Goal: Task Accomplishment & Management: Manage account settings

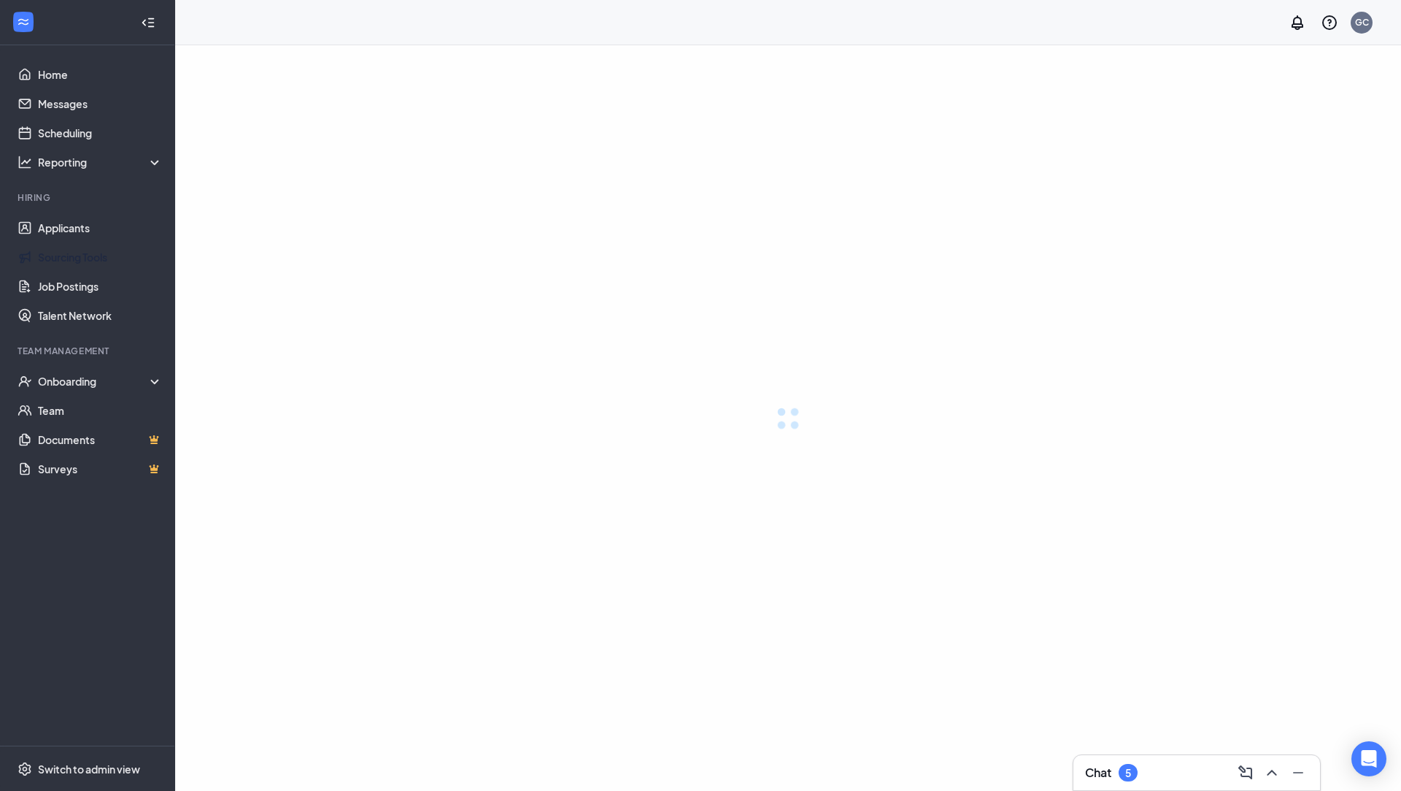
click at [46, 228] on link "Applicants" at bounding box center [100, 227] width 125 height 29
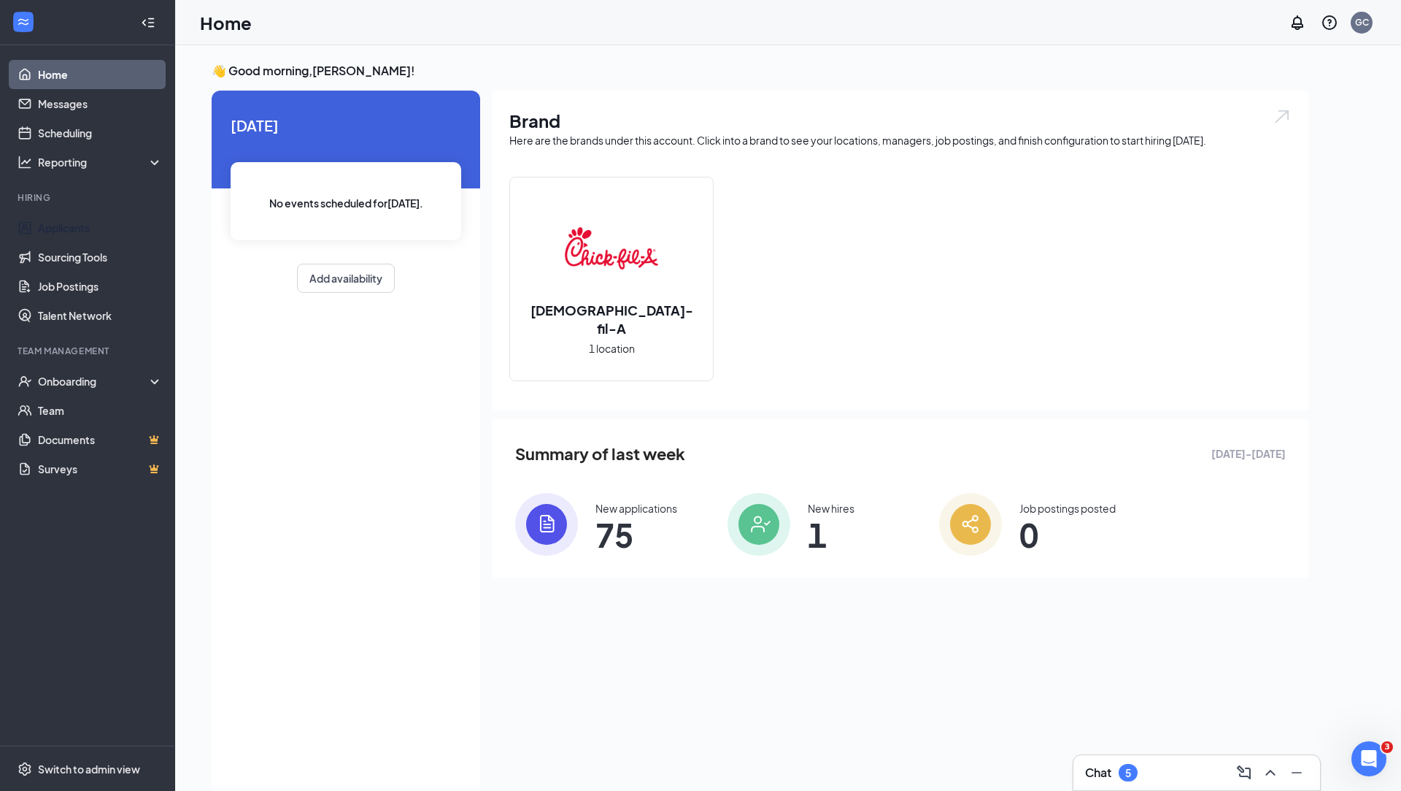
click at [1176, 783] on div "Chat 5" at bounding box center [1196, 772] width 223 height 23
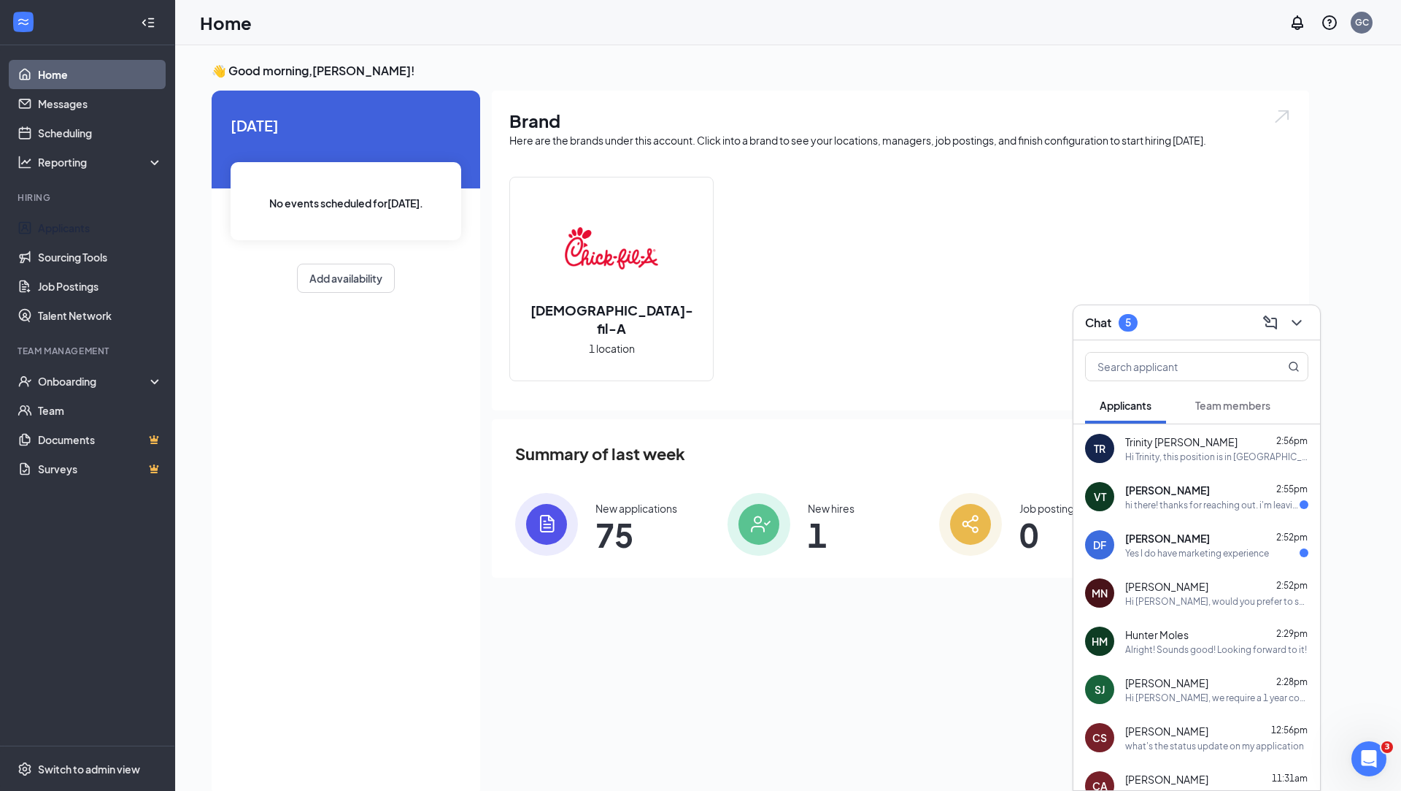
click at [1183, 515] on div "VT [PERSON_NAME] 2:55pm hi there! thanks for reaching out. i'm leaving due to i…" at bounding box center [1197, 496] width 247 height 48
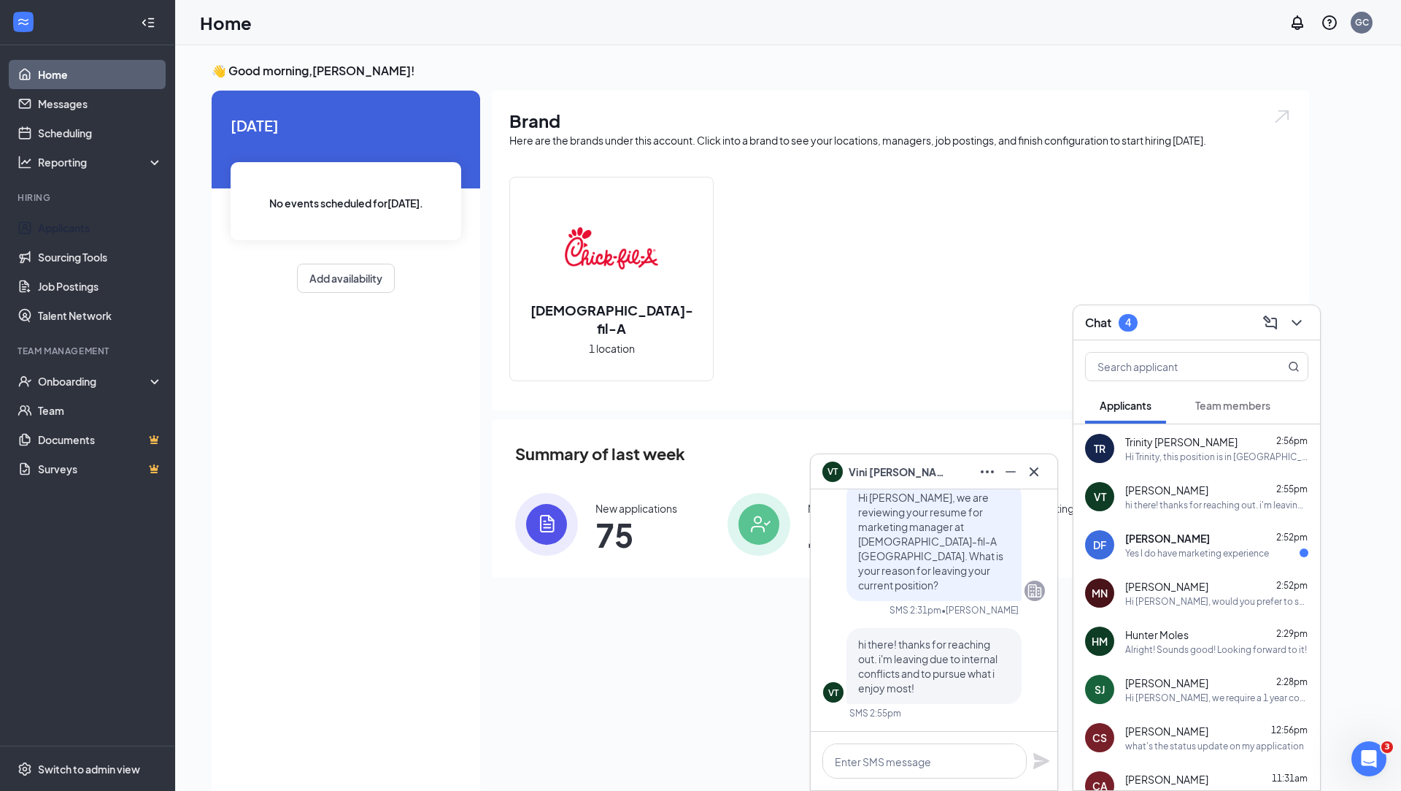
click at [1199, 558] on div "Yes I do have marketing experience" at bounding box center [1198, 553] width 144 height 12
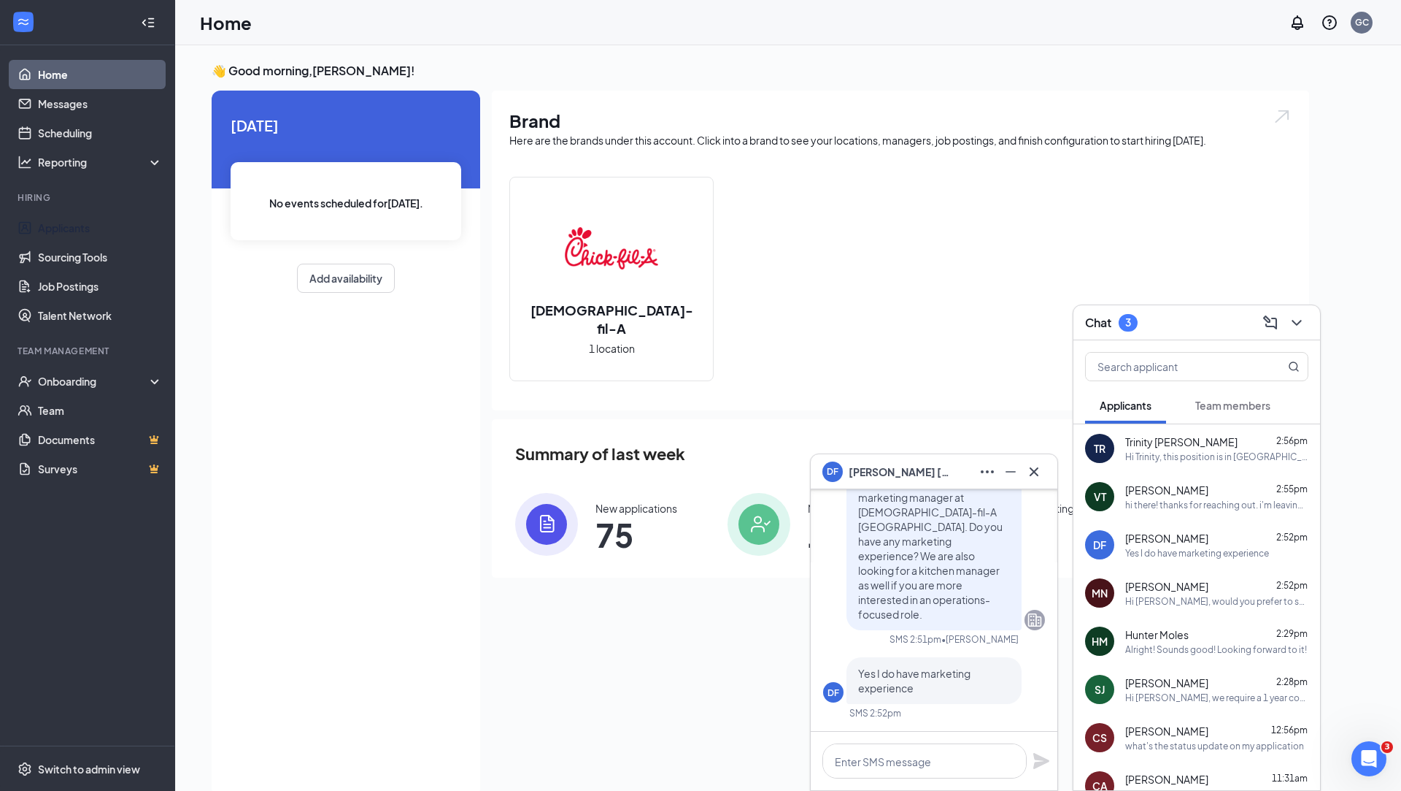
scroll to position [-56, 0]
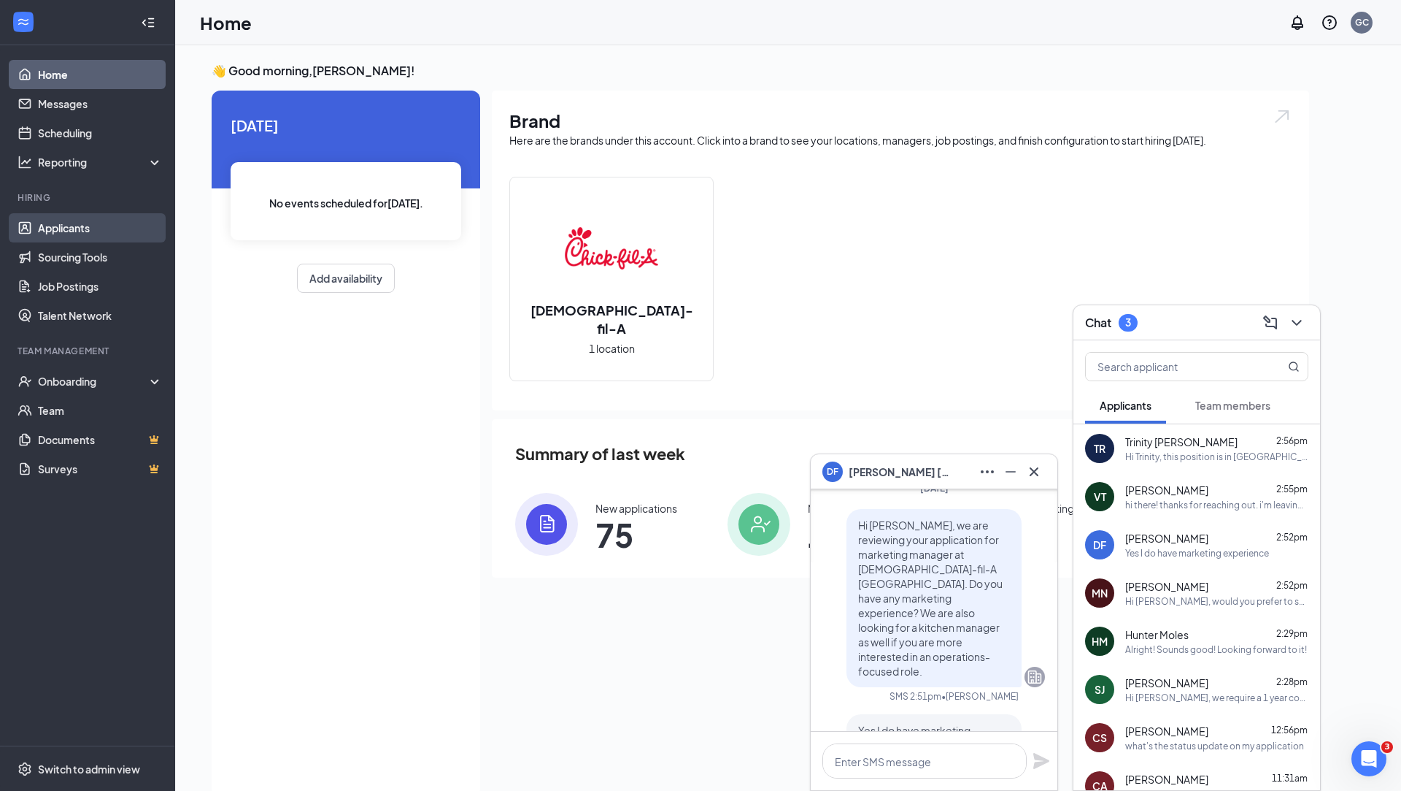
click at [103, 226] on link "Applicants" at bounding box center [100, 227] width 125 height 29
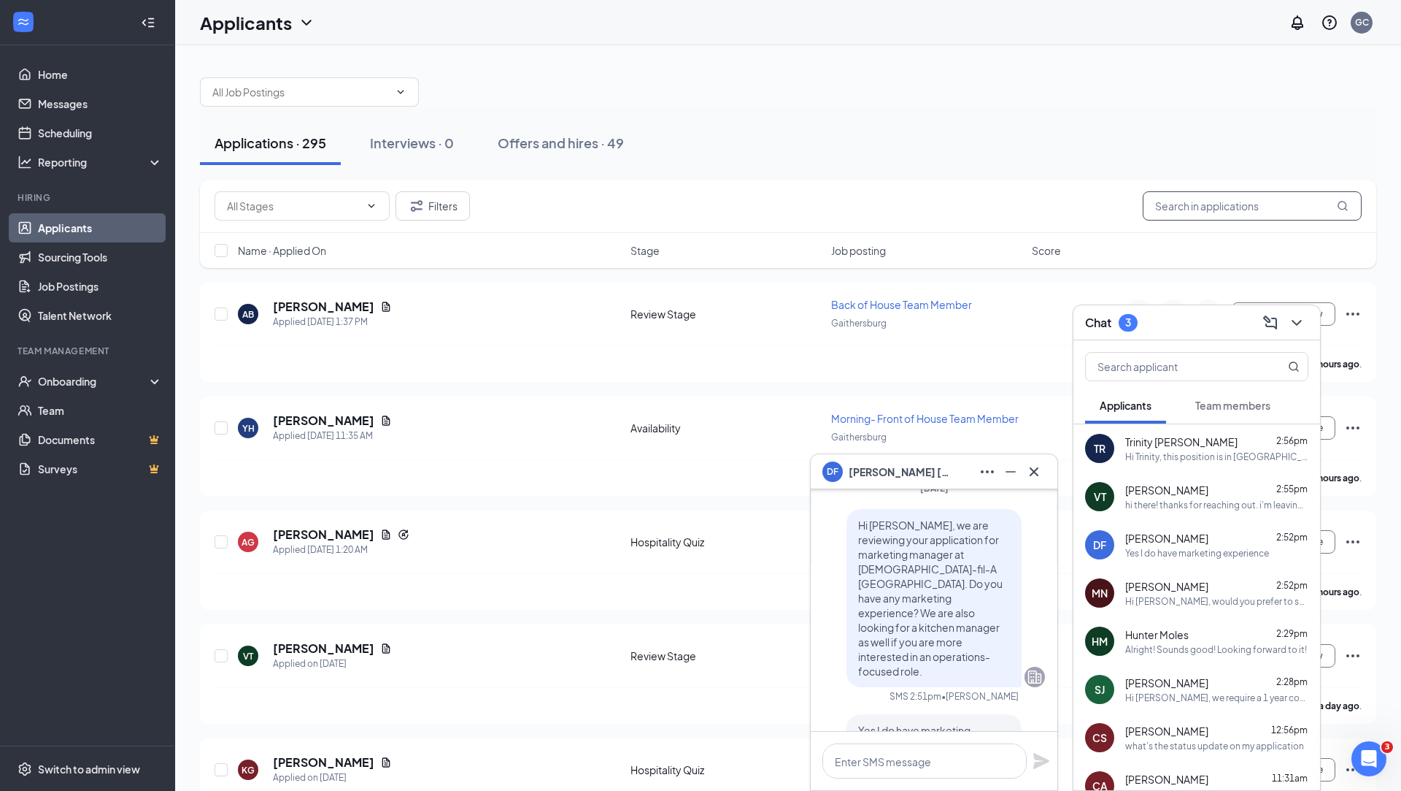
click at [1199, 207] on input "text" at bounding box center [1252, 205] width 219 height 29
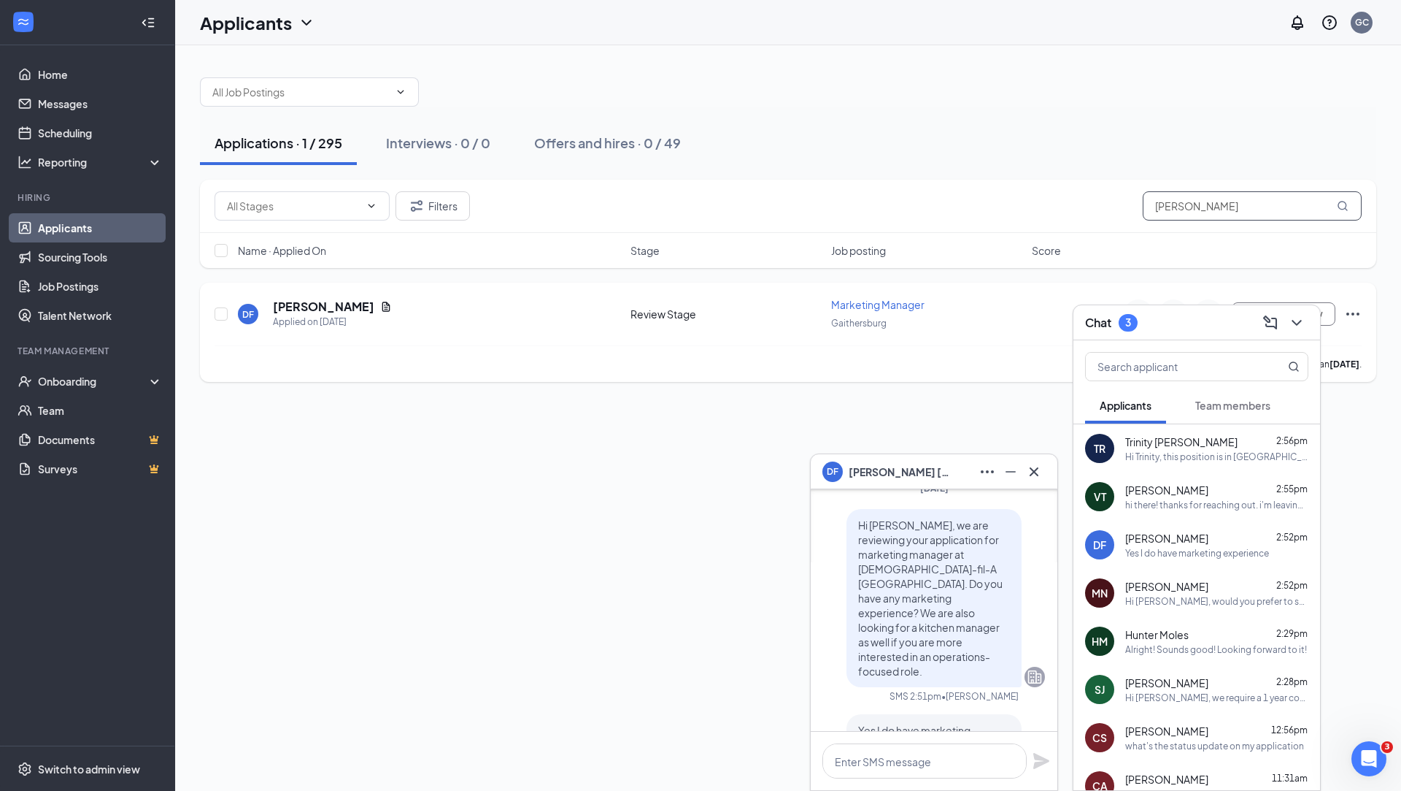
type input "[PERSON_NAME]"
click at [278, 304] on h5 "[PERSON_NAME]" at bounding box center [323, 307] width 101 height 16
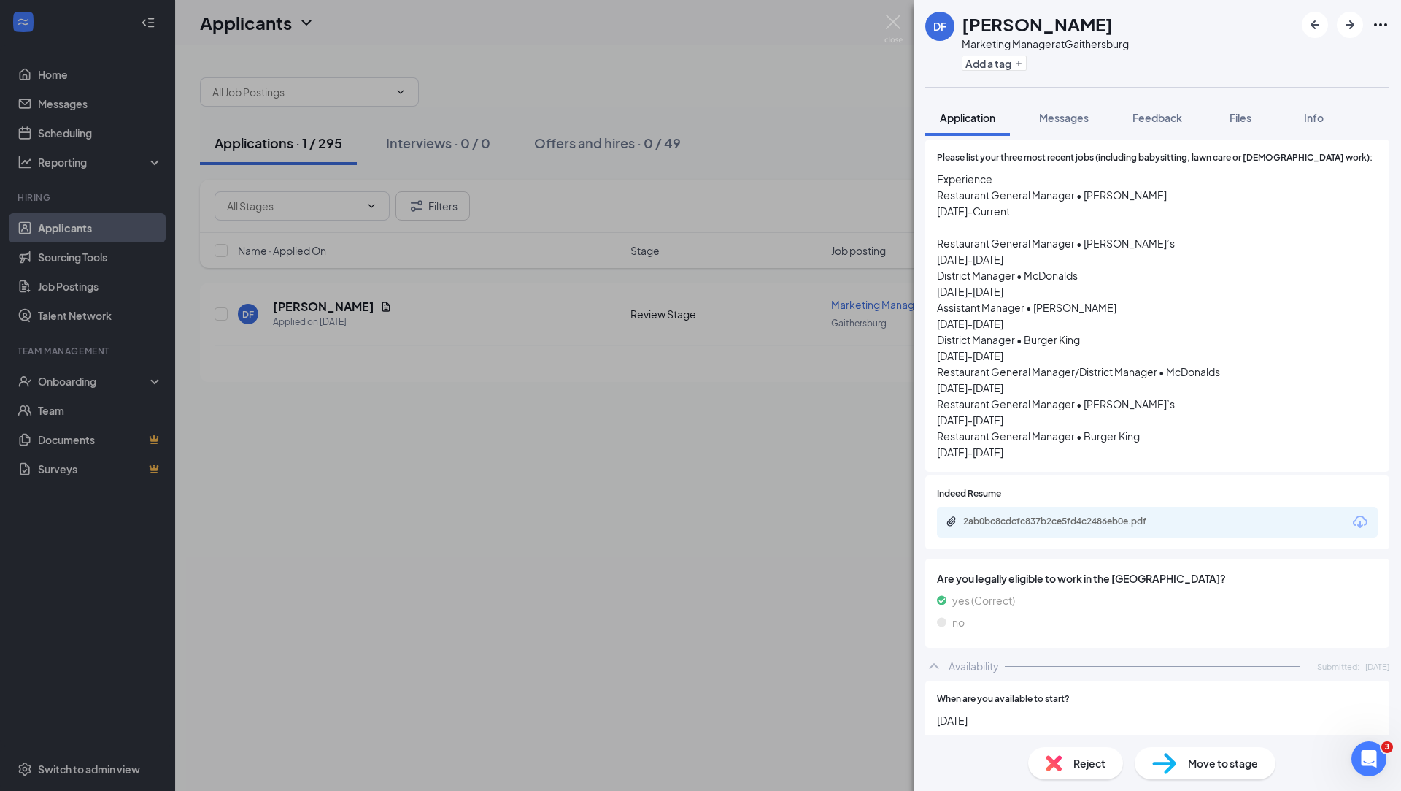
scroll to position [559, 0]
click at [1058, 515] on div "2ab0bc8cdcfc837b2ce5fd4c2486eb0e.pdf" at bounding box center [1066, 521] width 204 height 12
click at [791, 509] on div "DF [PERSON_NAME] Marketing Manager at [GEOGRAPHIC_DATA] Add a tag Application M…" at bounding box center [700, 395] width 1401 height 791
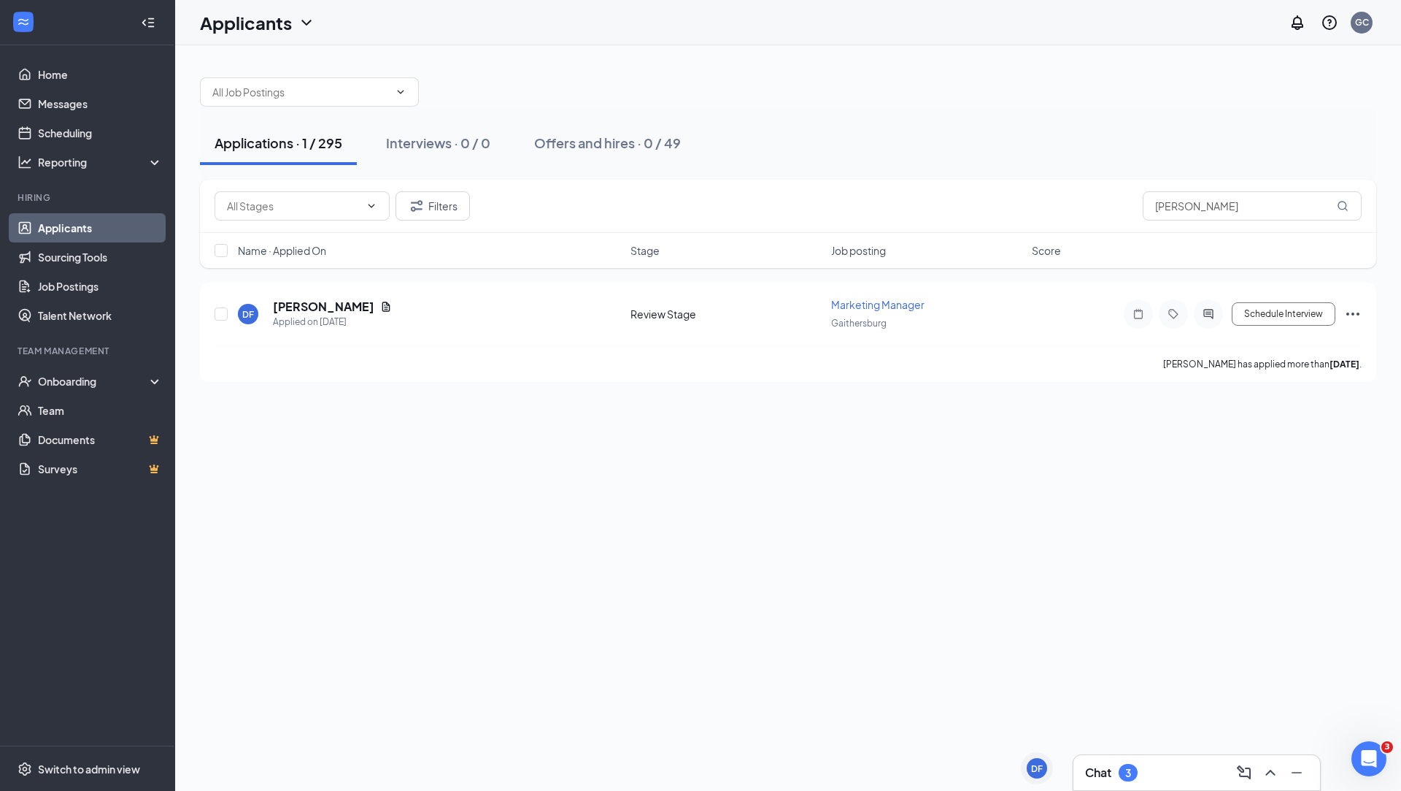
click at [129, 225] on link "Applicants" at bounding box center [100, 227] width 125 height 29
